Goal: Task Accomplishment & Management: Manage account settings

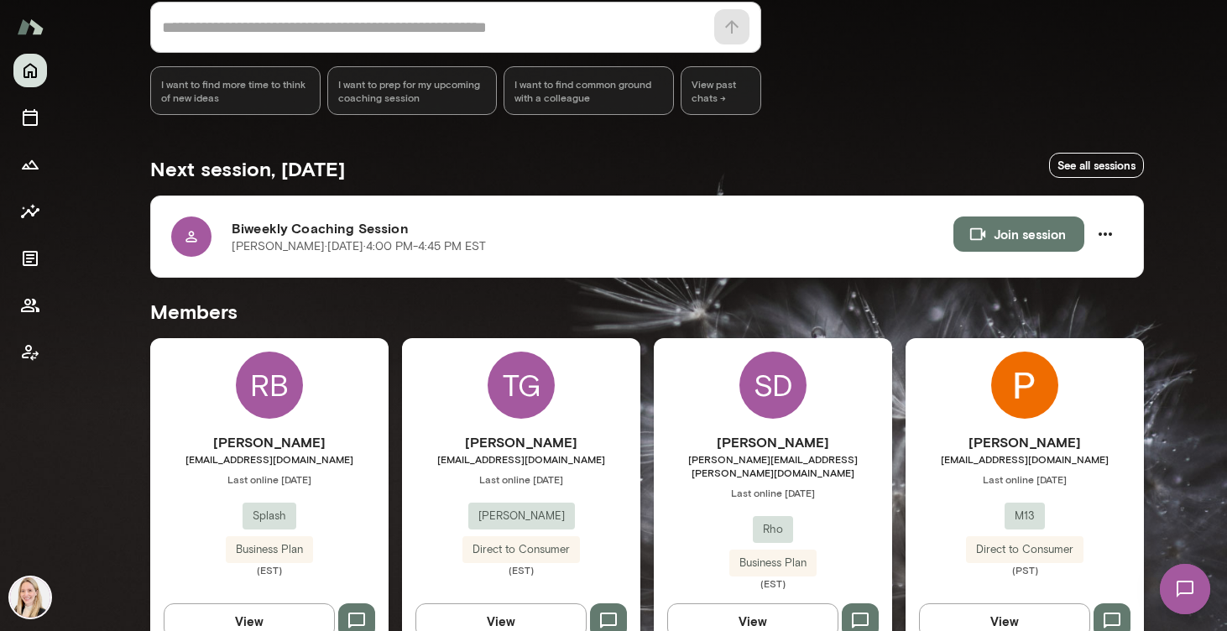
scroll to position [189, 0]
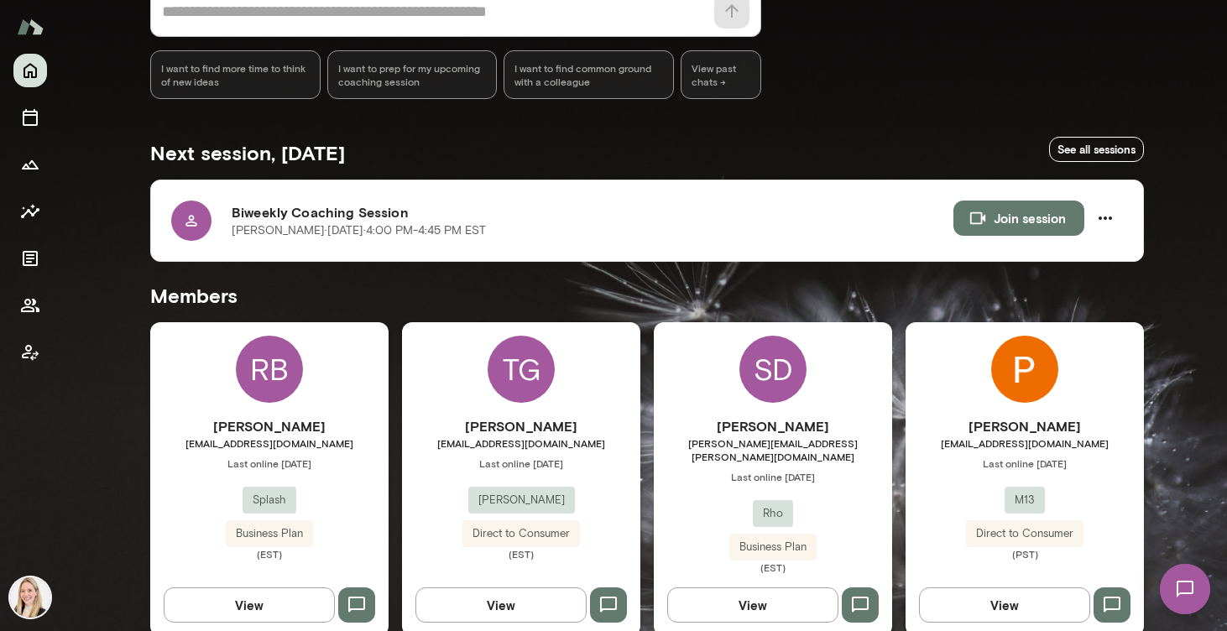
click at [1188, 583] on img at bounding box center [1184, 589] width 69 height 69
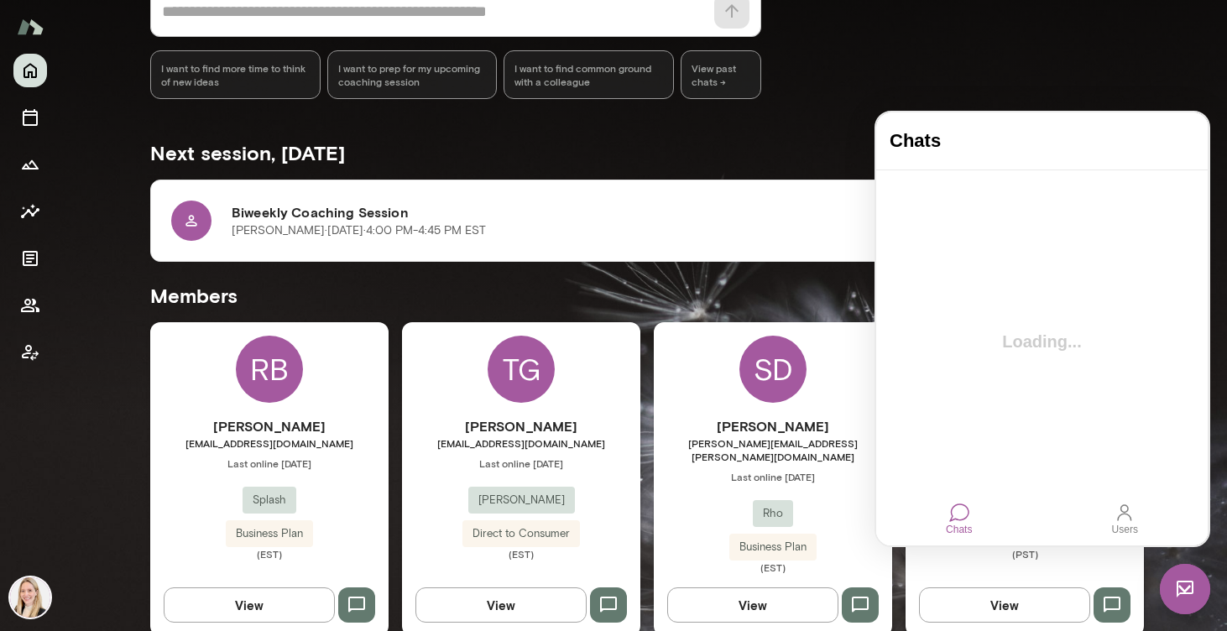
scroll to position [0, 0]
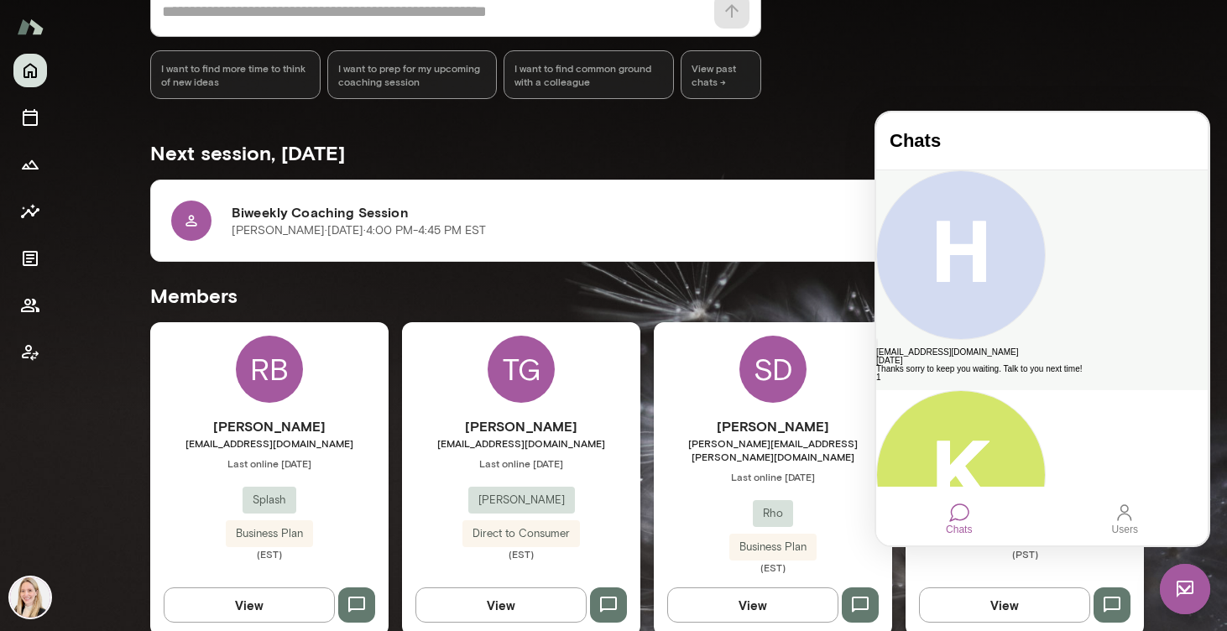
click at [1067, 348] on div "[EMAIL_ADDRESS][DOMAIN_NAME]" at bounding box center [1041, 352] width 331 height 8
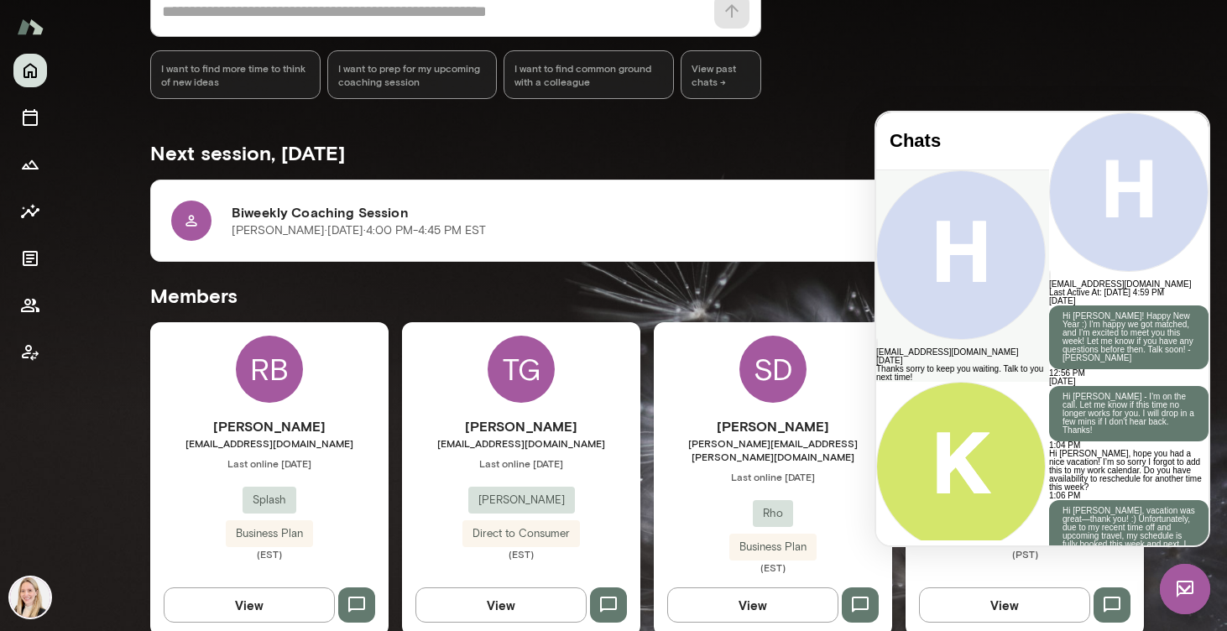
scroll to position [3822, 0]
click at [1049, 112] on div at bounding box center [1128, 112] width 159 height 0
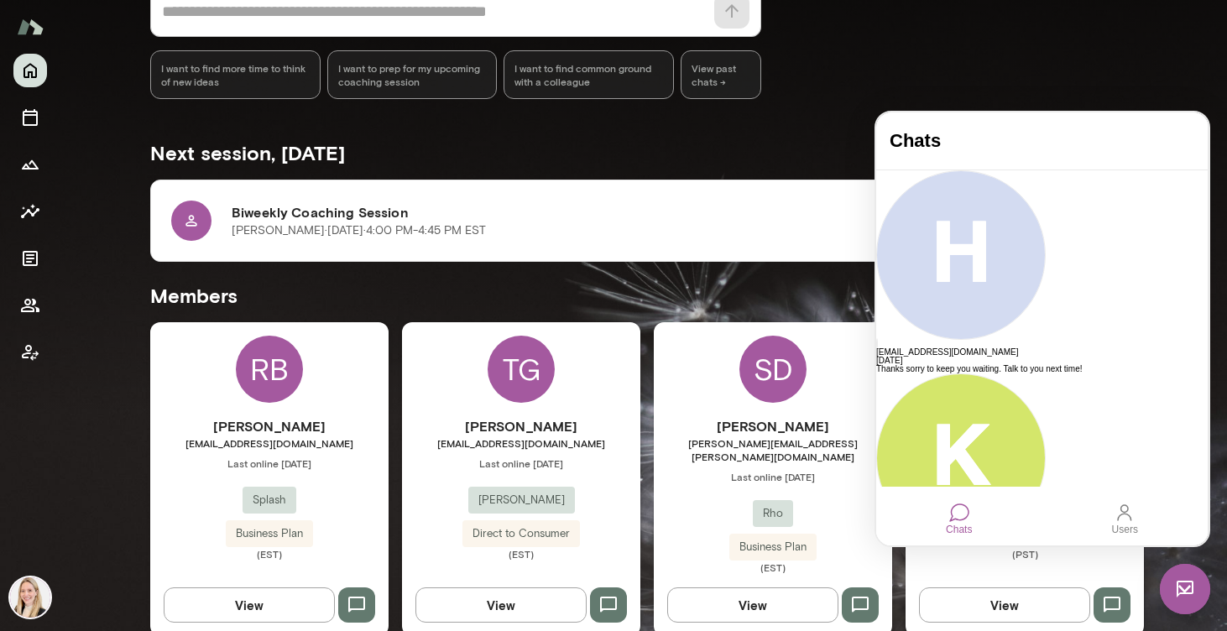
click at [1034, 67] on div "* ​ ​ I want to find more time to think of new ideas I want to prep for my upco…" at bounding box center [647, 42] width 994 height 113
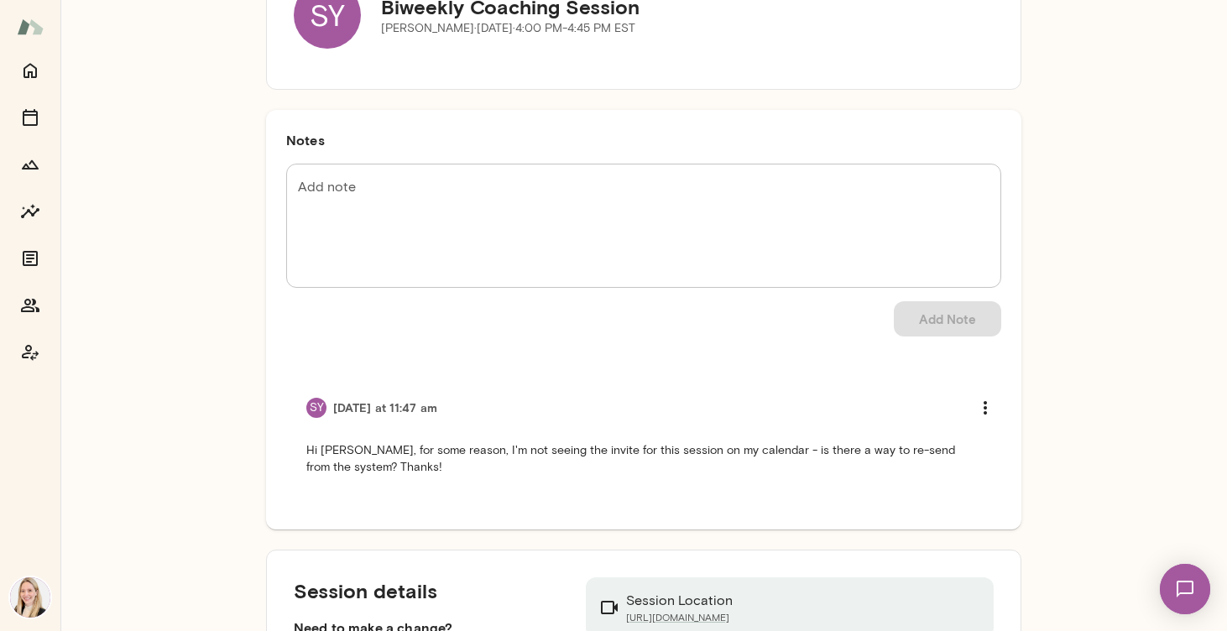
scroll to position [161, 0]
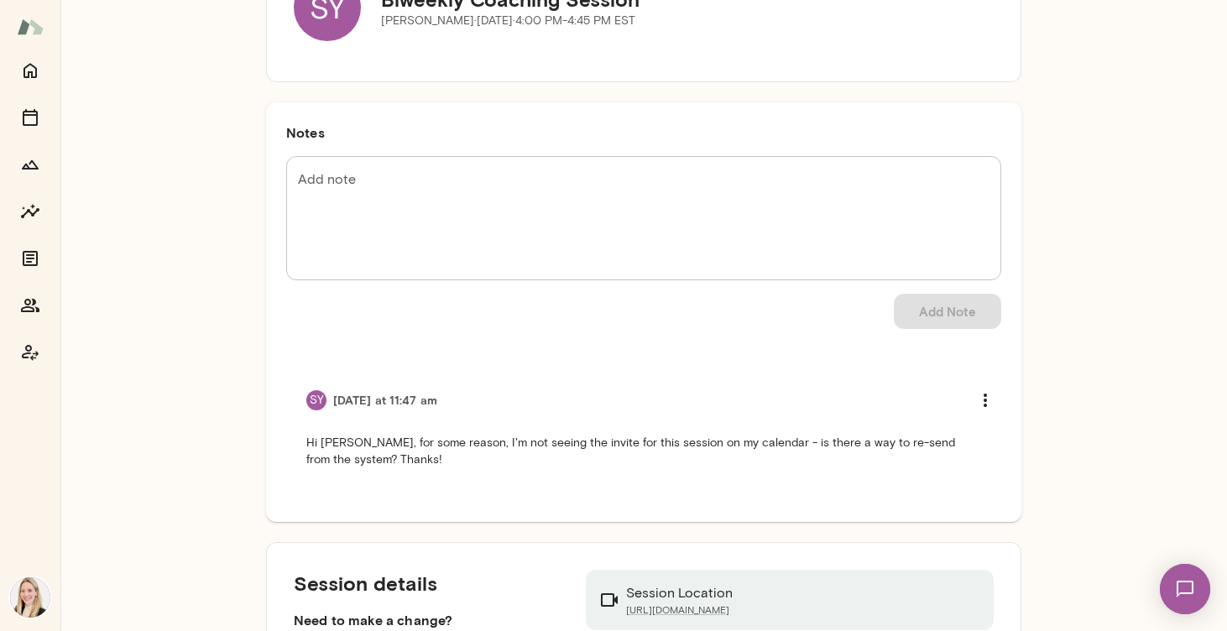
click at [550, 183] on textarea "Add note" at bounding box center [643, 218] width 691 height 96
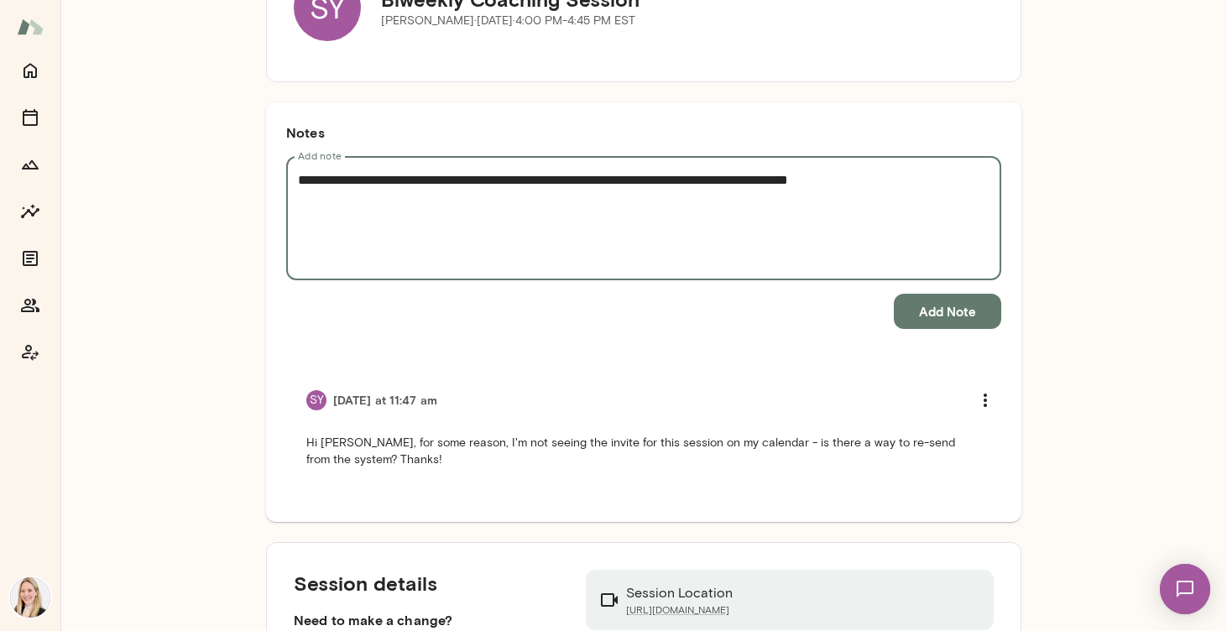
paste textarea "**********"
type textarea "**********"
click at [967, 307] on button "Add Note" at bounding box center [947, 311] width 107 height 35
